Goal: Use online tool/utility: Utilize a website feature to perform a specific function

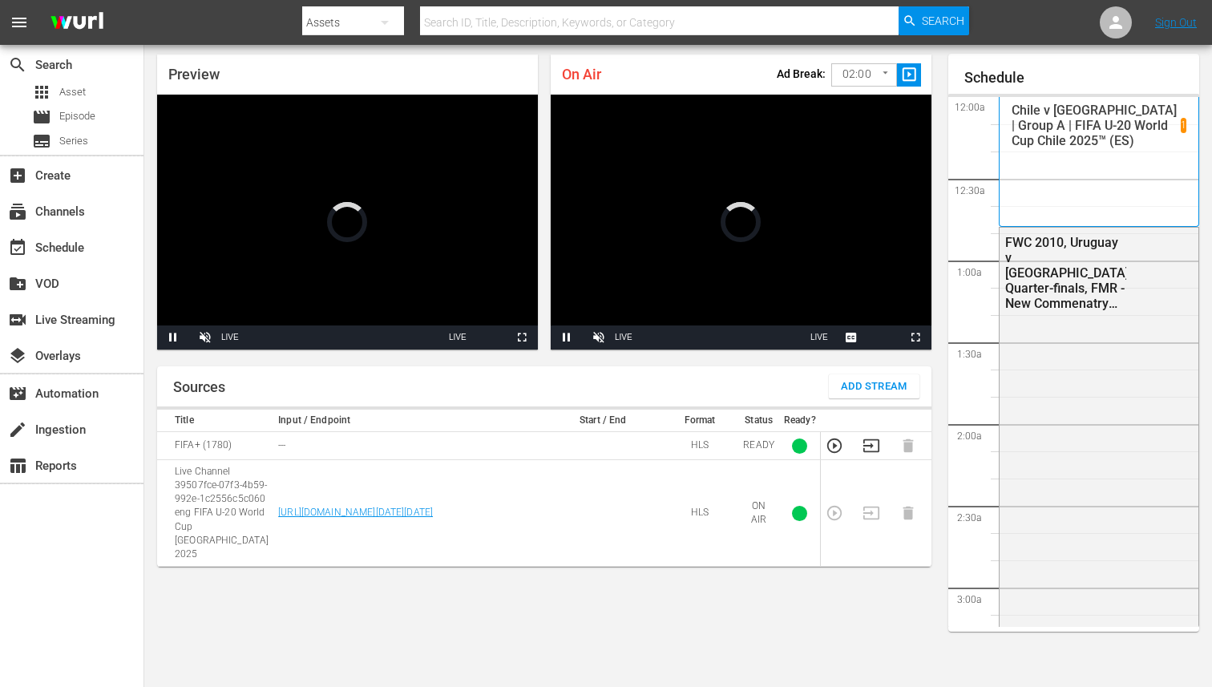
scroll to position [2923, 0]
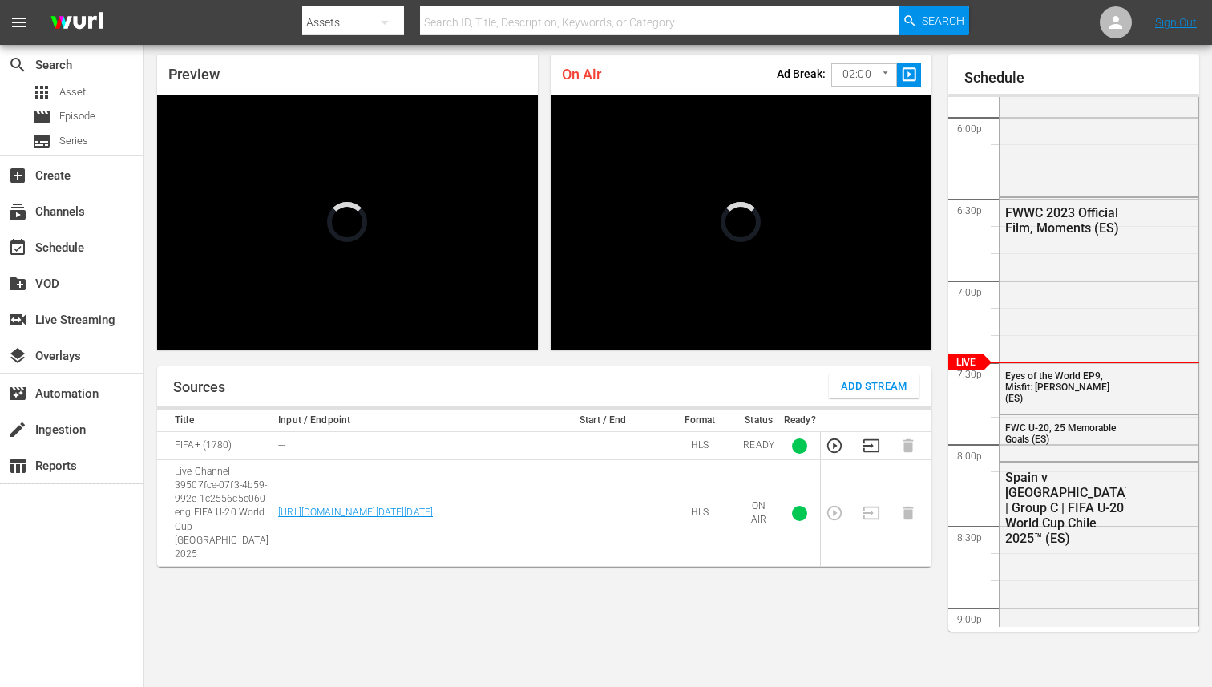
click at [907, 69] on span "slideshow_sharp" at bounding box center [909, 75] width 18 height 18
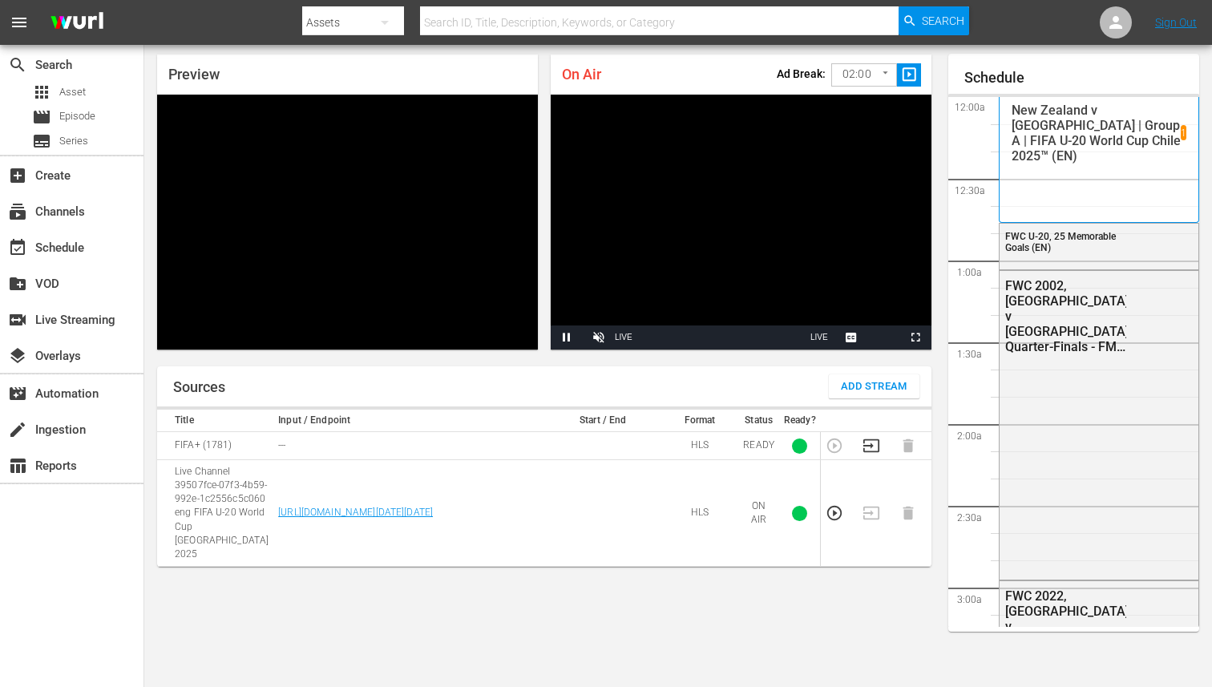
scroll to position [3006, 0]
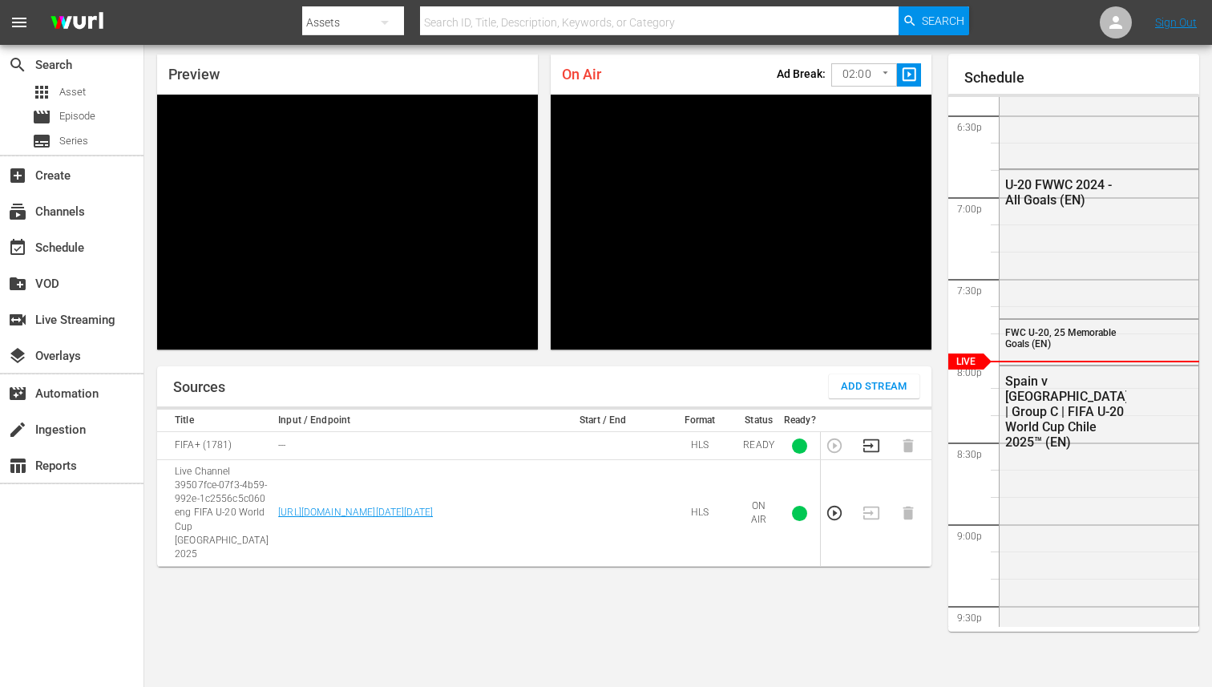
click at [560, 364] on div "Preview Video Player is loading. Pause Unmute Current Time 49:59 / Duration -:-…" at bounding box center [678, 364] width 1068 height 645
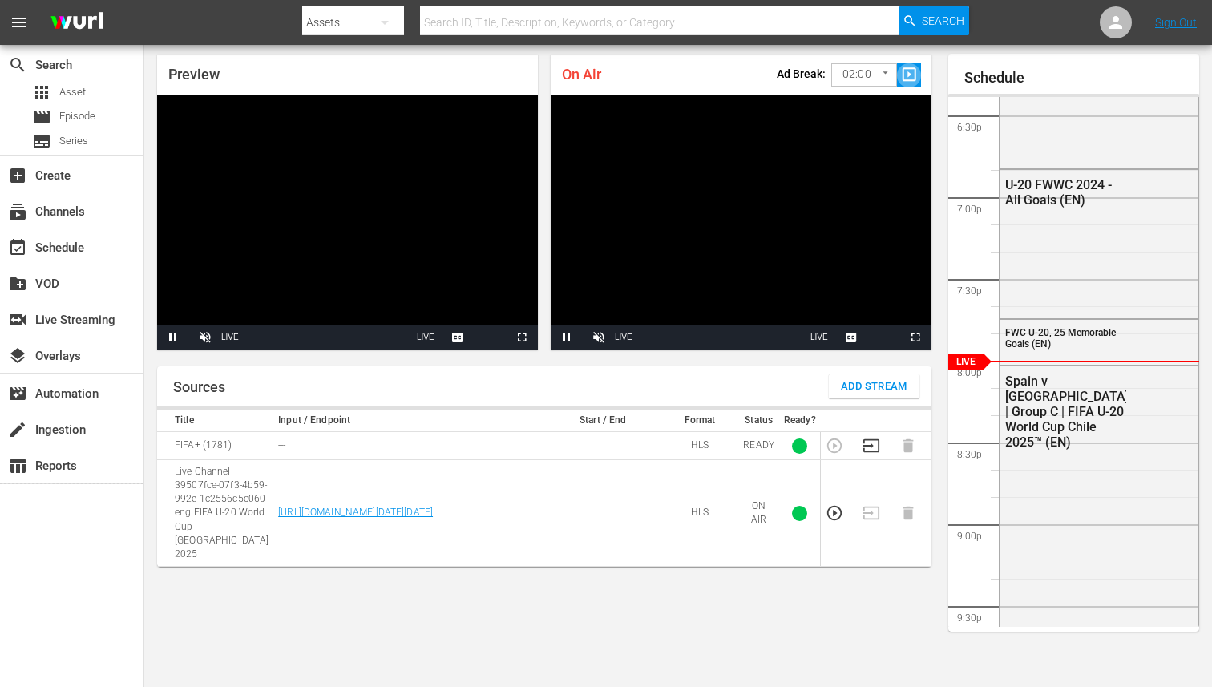
click at [906, 79] on span "slideshow_sharp" at bounding box center [909, 75] width 18 height 18
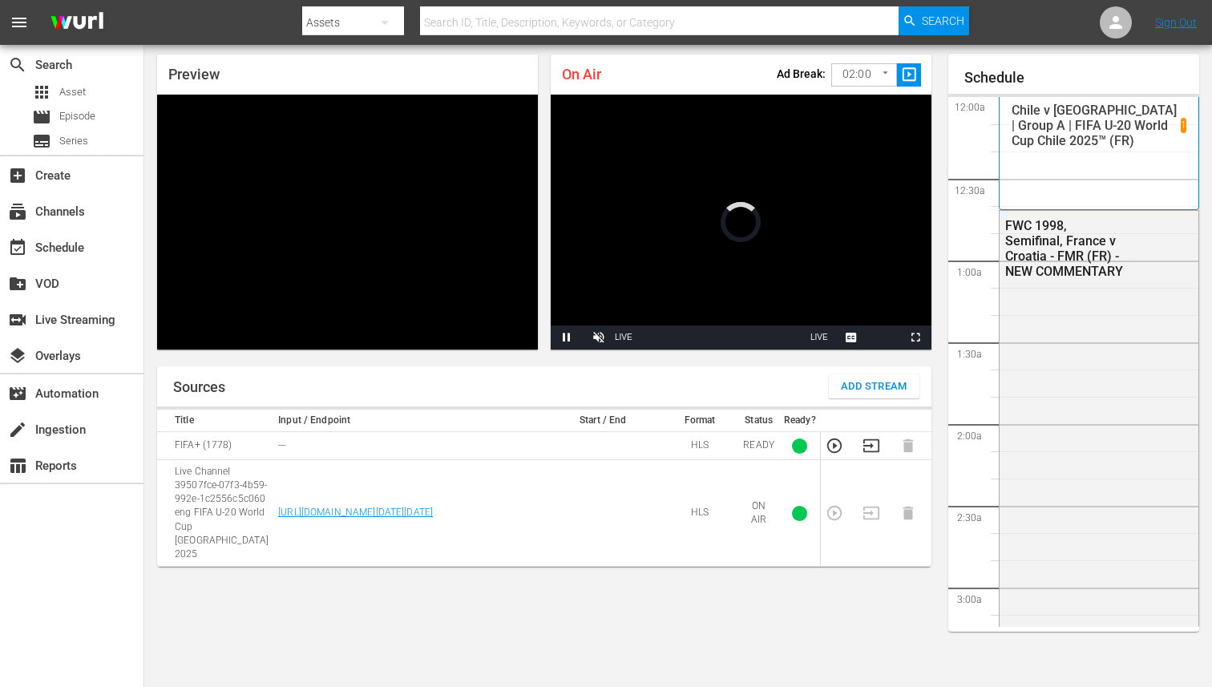
scroll to position [2923, 0]
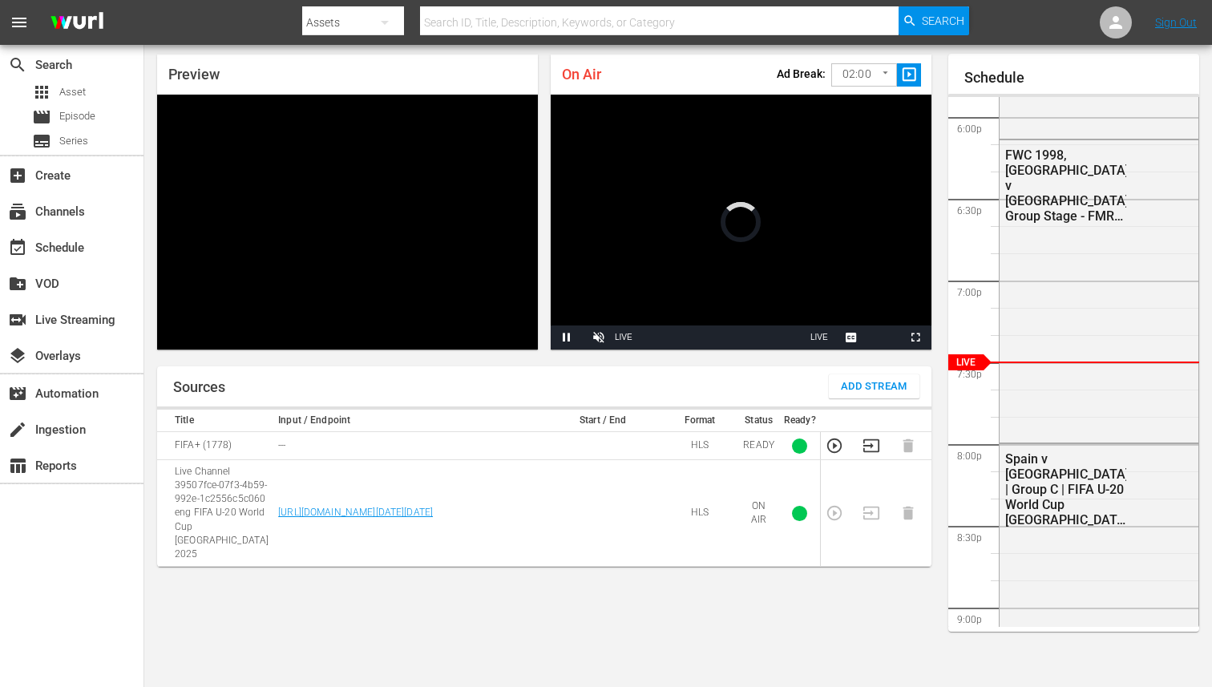
click at [904, 78] on span "slideshow_sharp" at bounding box center [909, 75] width 18 height 18
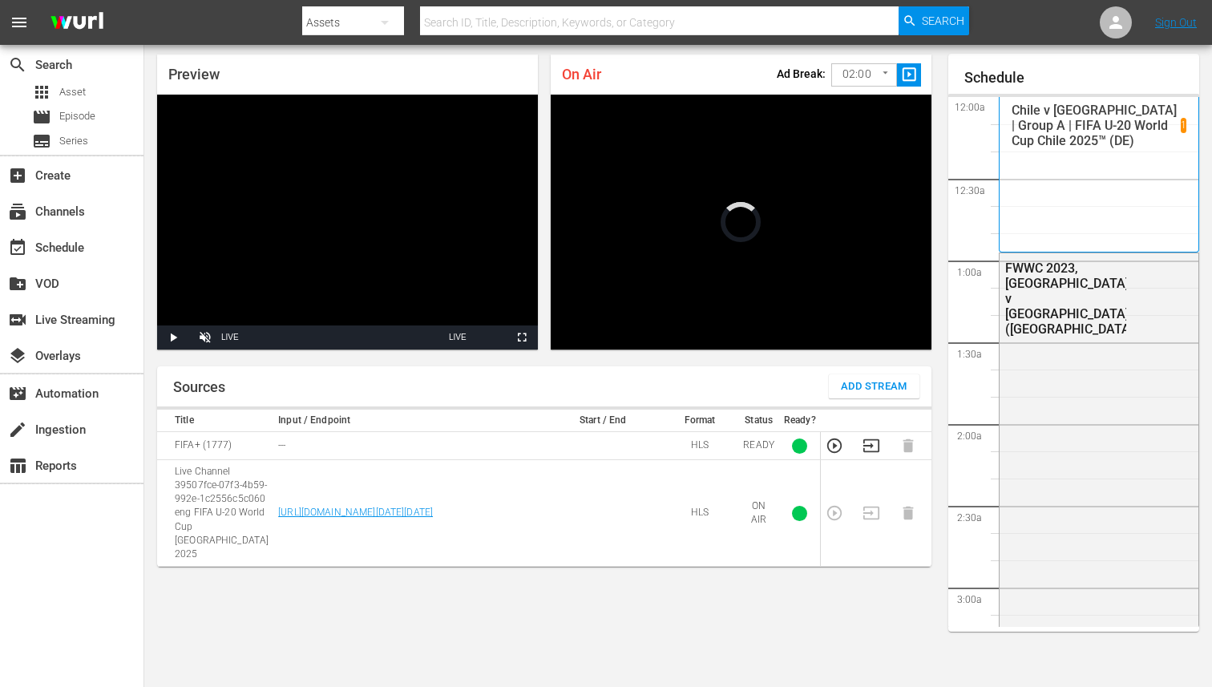
scroll to position [2923, 0]
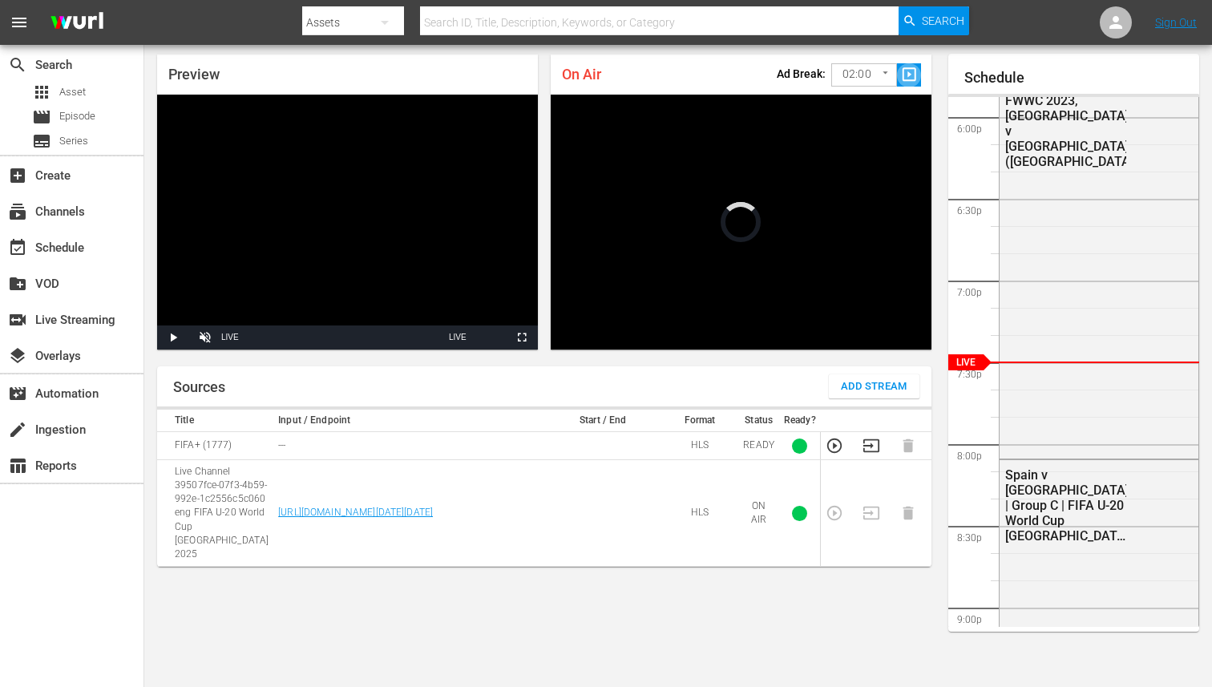
click at [909, 80] on span "slideshow_sharp" at bounding box center [909, 75] width 18 height 18
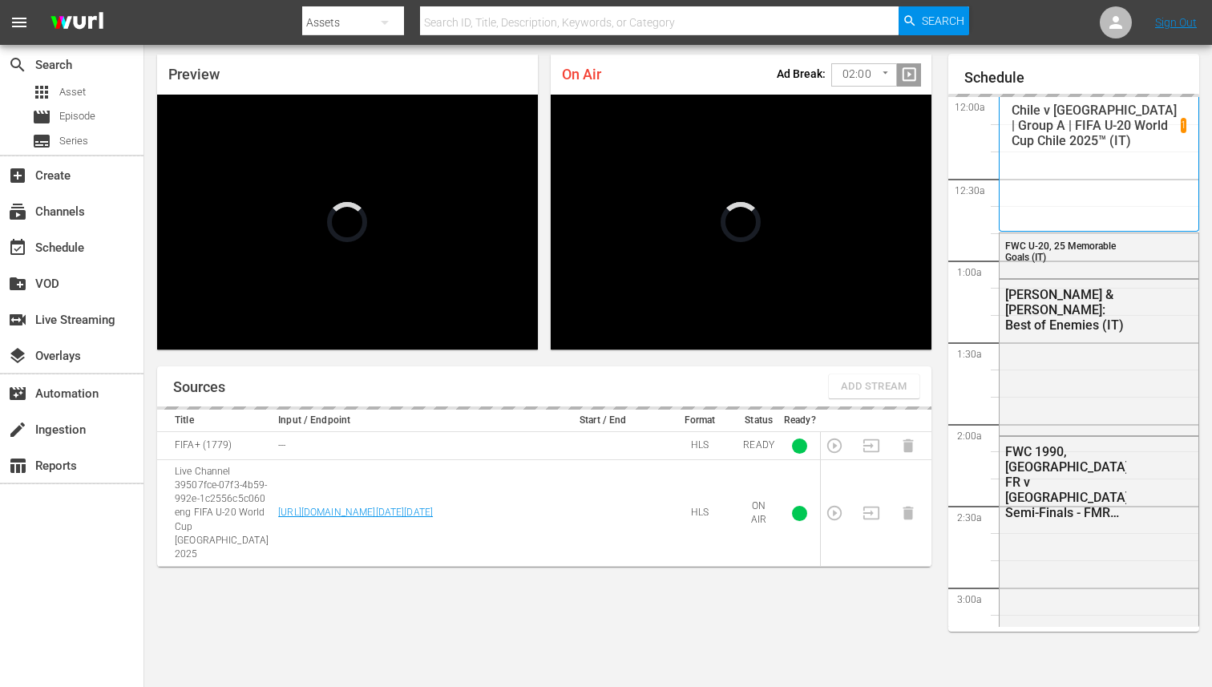
scroll to position [2923, 0]
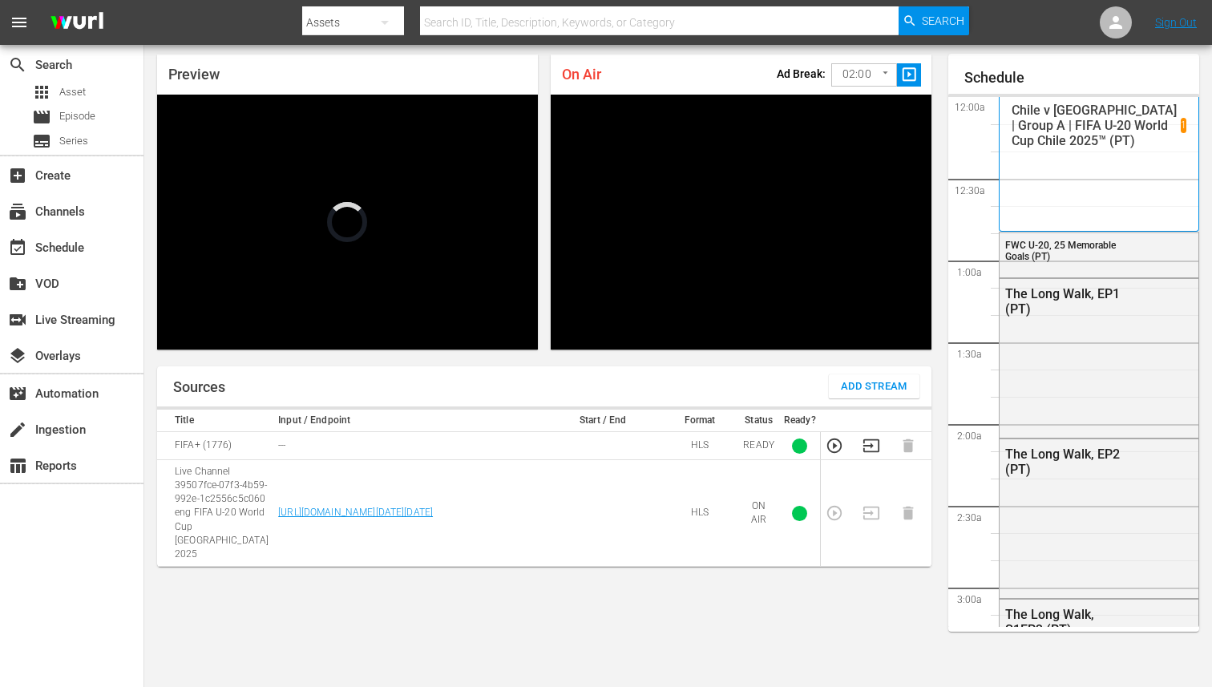
scroll to position [2923, 0]
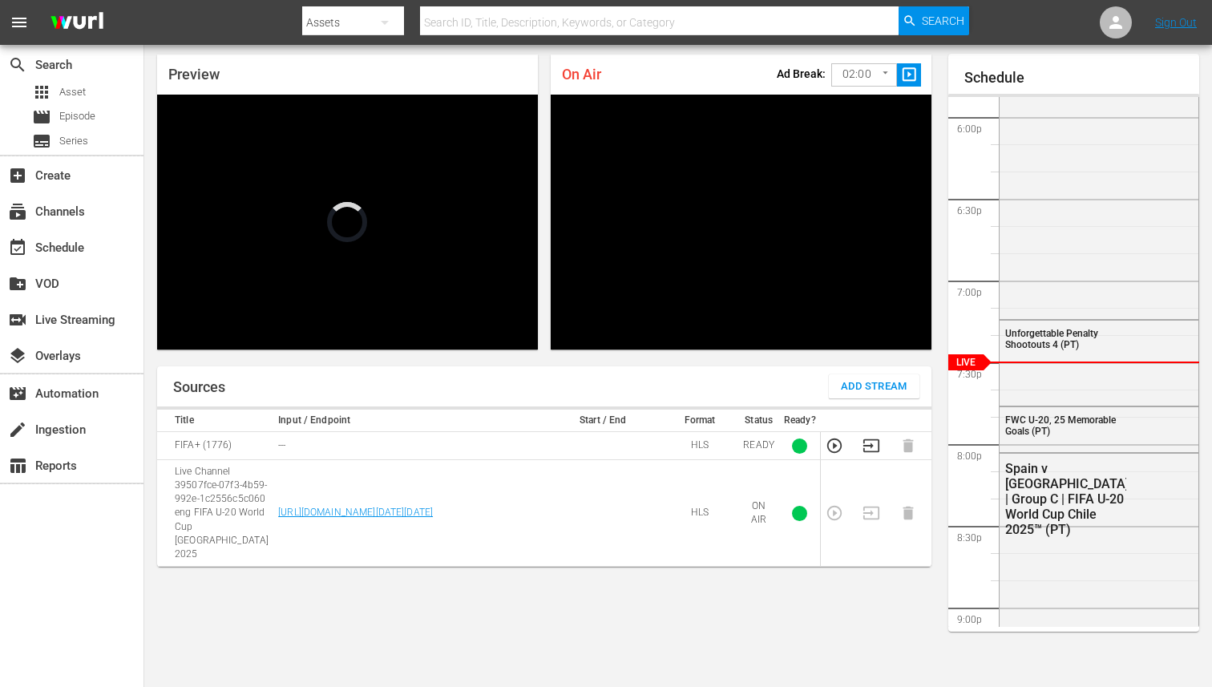
click at [910, 78] on span "slideshow_sharp" at bounding box center [909, 75] width 18 height 18
